Goal: Transaction & Acquisition: Purchase product/service

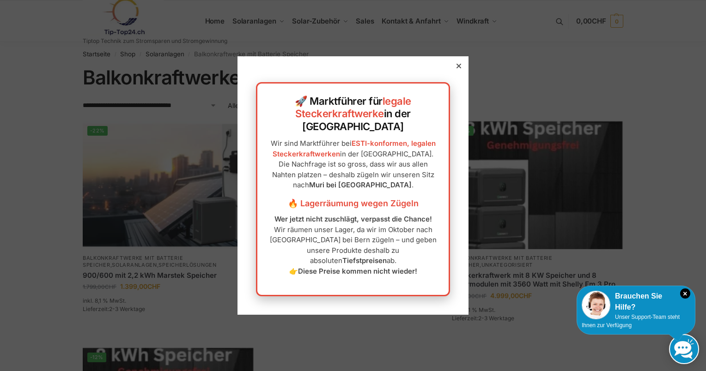
click at [456, 68] on icon at bounding box center [458, 66] width 5 height 5
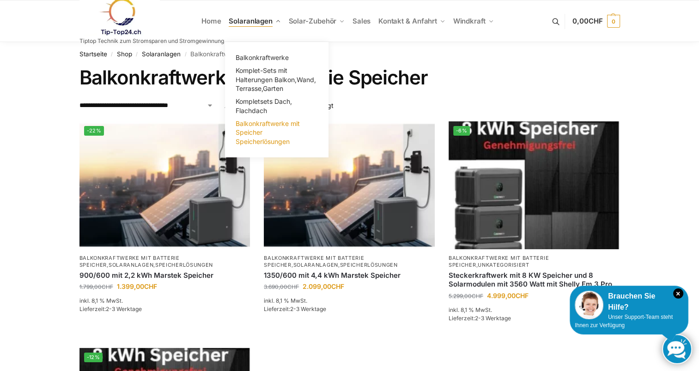
click at [258, 131] on span "Balkonkraftwerke mit Speicher Speicherlösungen" at bounding box center [268, 133] width 64 height 26
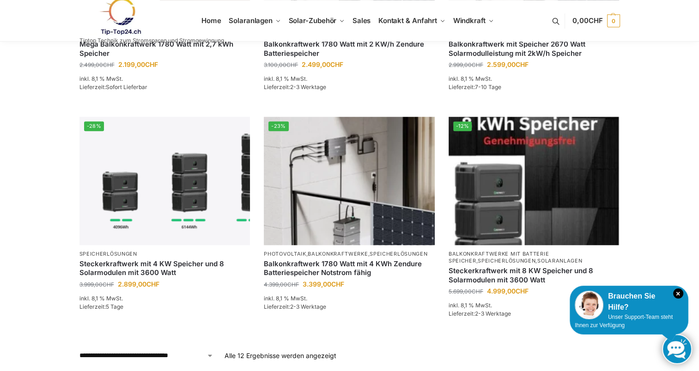
scroll to position [893, 0]
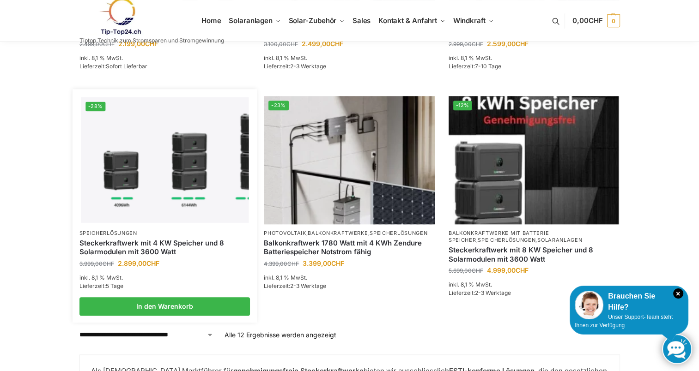
click at [166, 243] on link "Steckerkraftwerk mit 4 KW Speicher und 8 Solarmodulen mit 3600 Watt" at bounding box center [164, 248] width 171 height 18
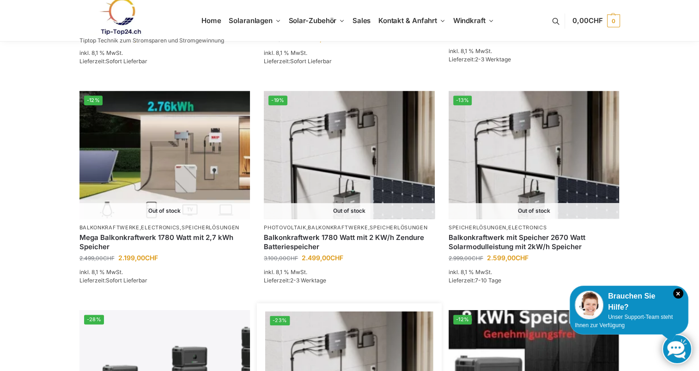
scroll to position [680, 0]
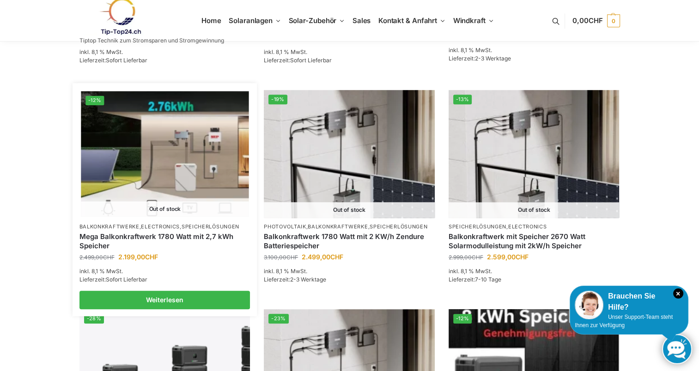
click at [184, 237] on link "Mega Balkonkraftwerk 1780 Watt mit 2,7 kWh Speicher" at bounding box center [164, 241] width 171 height 18
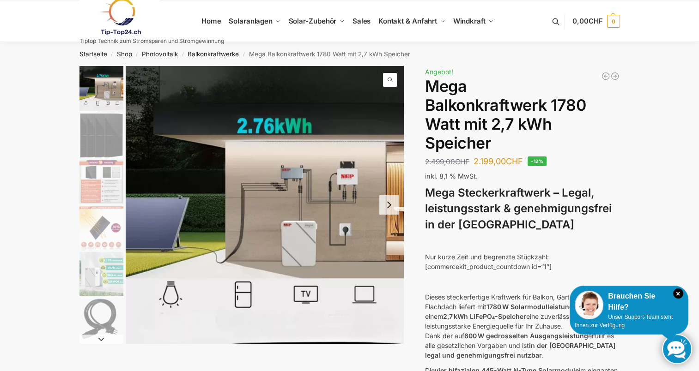
click at [184, 237] on img "1 / 9" at bounding box center [265, 205] width 278 height 278
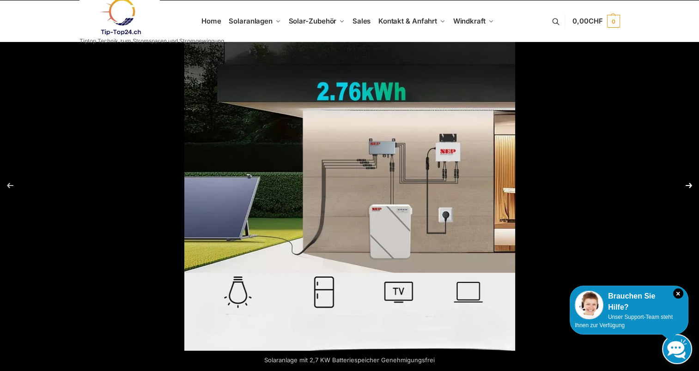
click at [687, 185] on button "Next (arrow right)" at bounding box center [683, 186] width 32 height 46
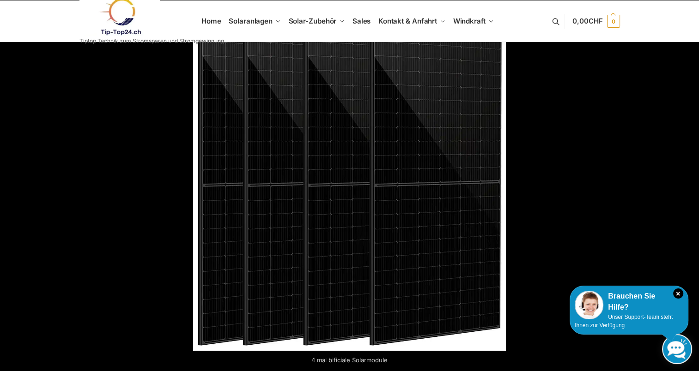
click at [687, 185] on button "Next (arrow right)" at bounding box center [683, 186] width 32 height 46
